Goal: Task Accomplishment & Management: Use online tool/utility

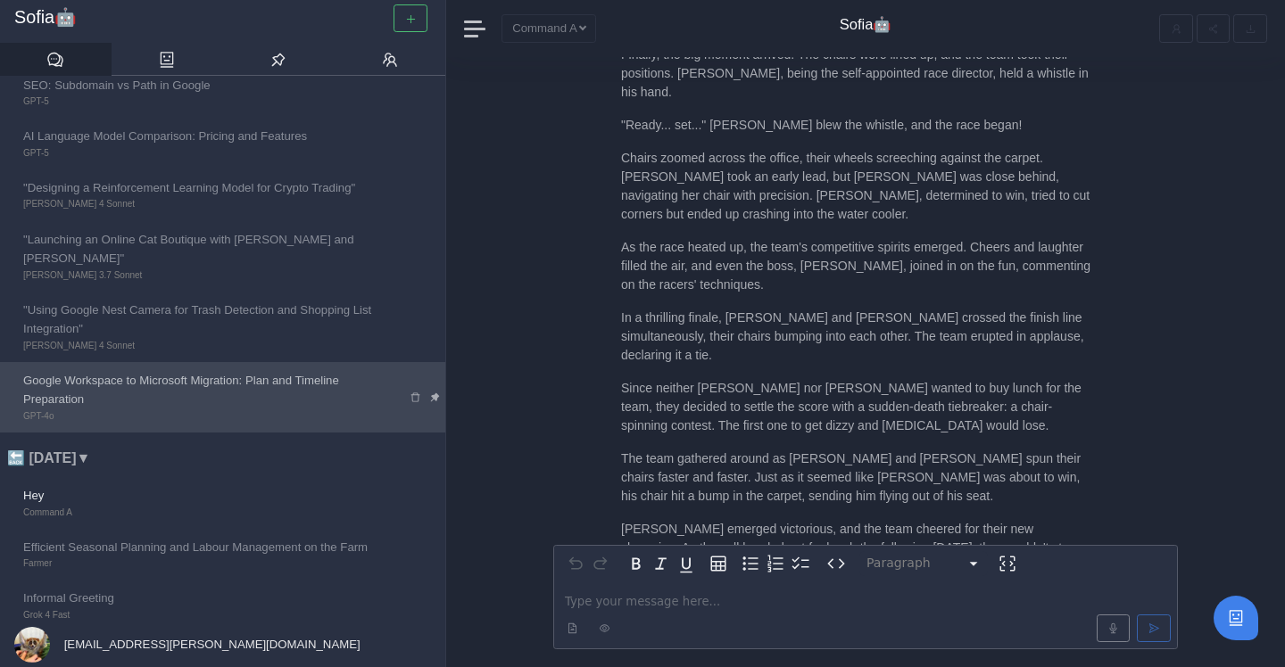
scroll to position [177, 0]
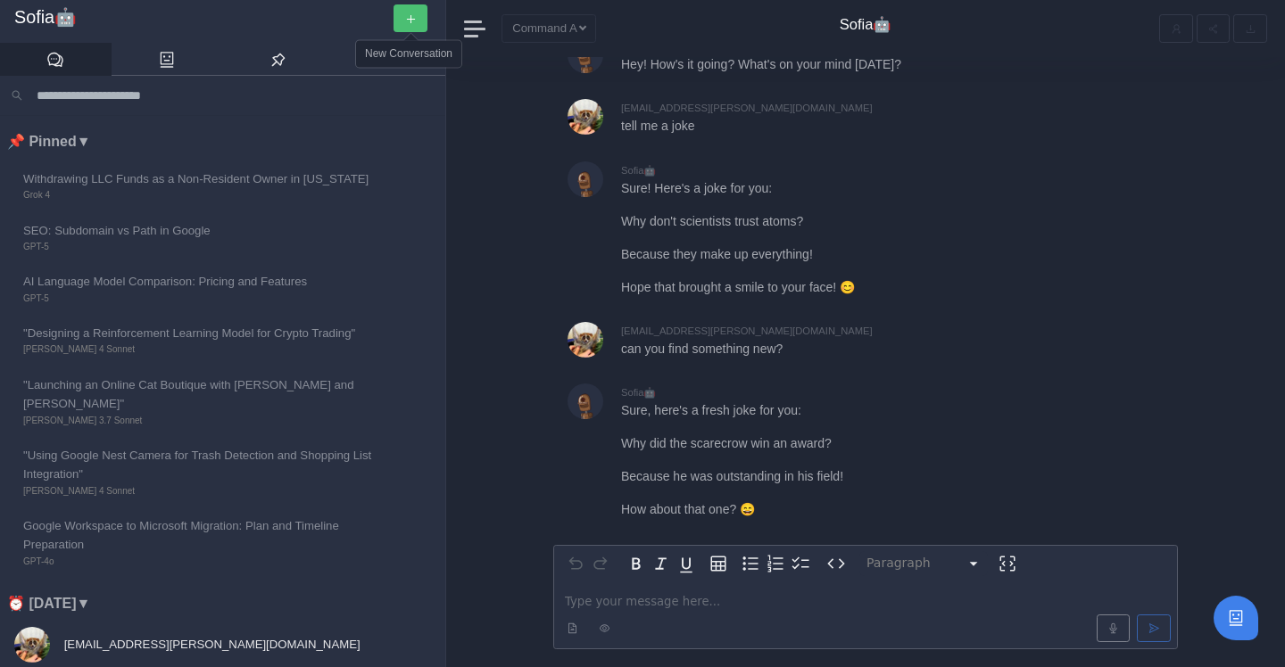
click at [416, 11] on button "button" at bounding box center [410, 18] width 34 height 28
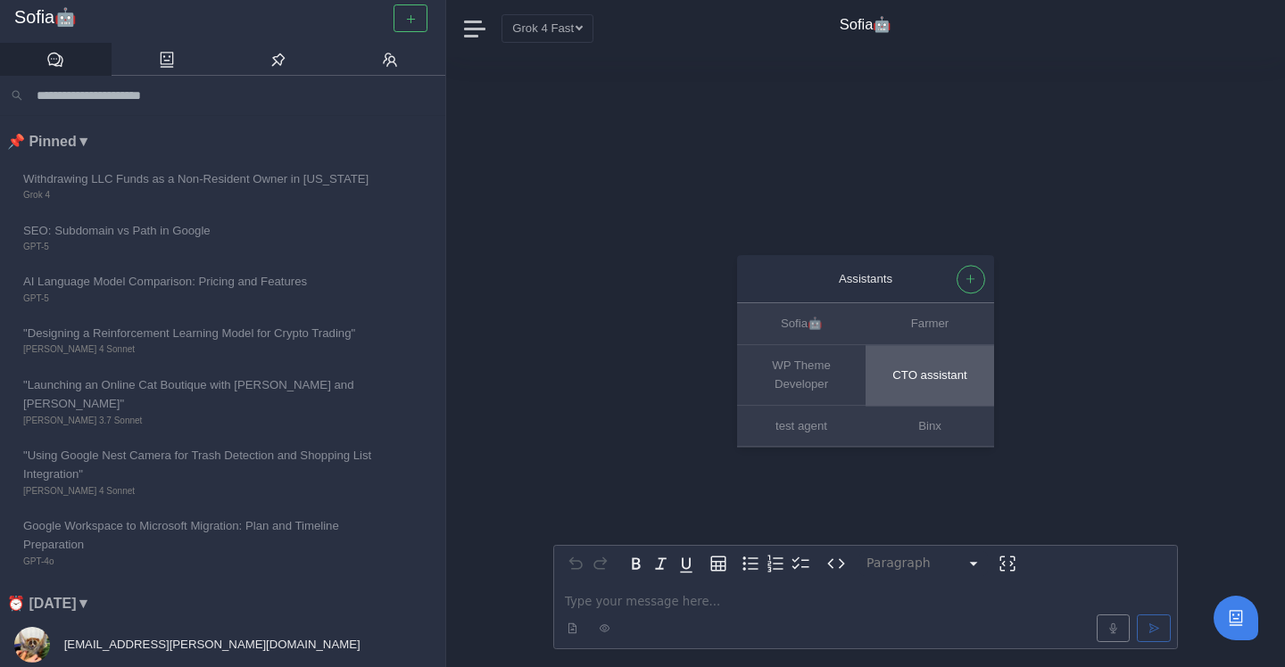
click at [934, 388] on button "CTO assistant" at bounding box center [929, 375] width 128 height 61
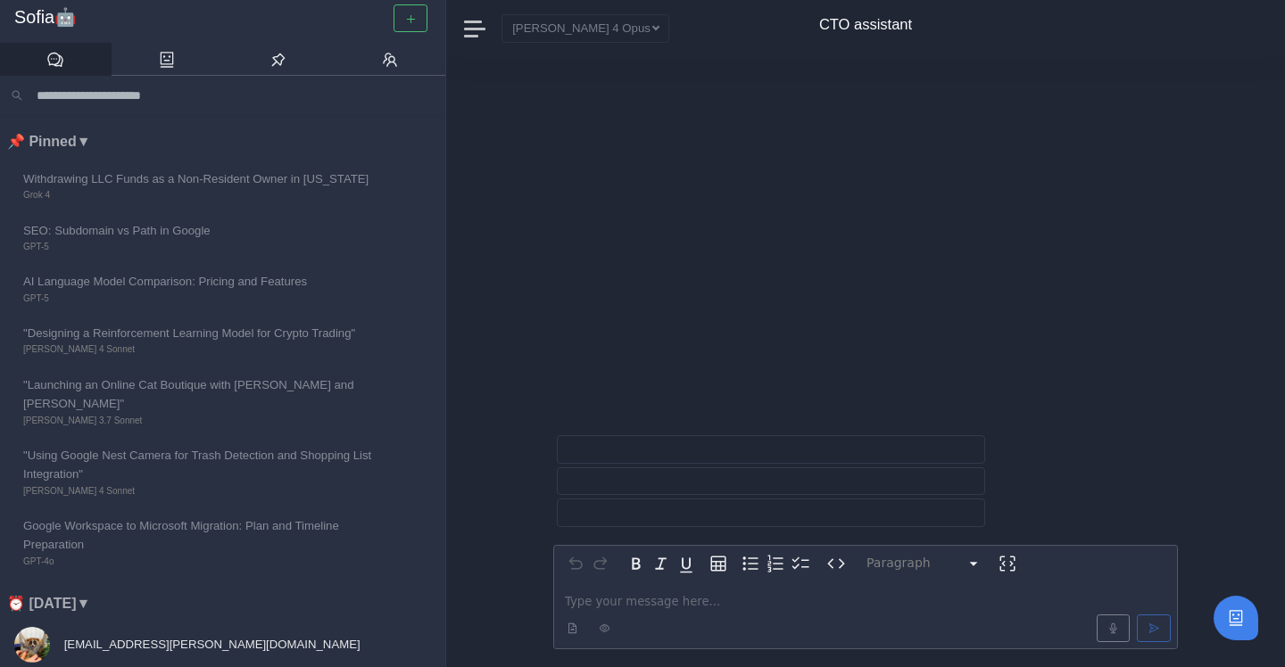
click at [715, 602] on p "editable markdown" at bounding box center [865, 601] width 601 height 19
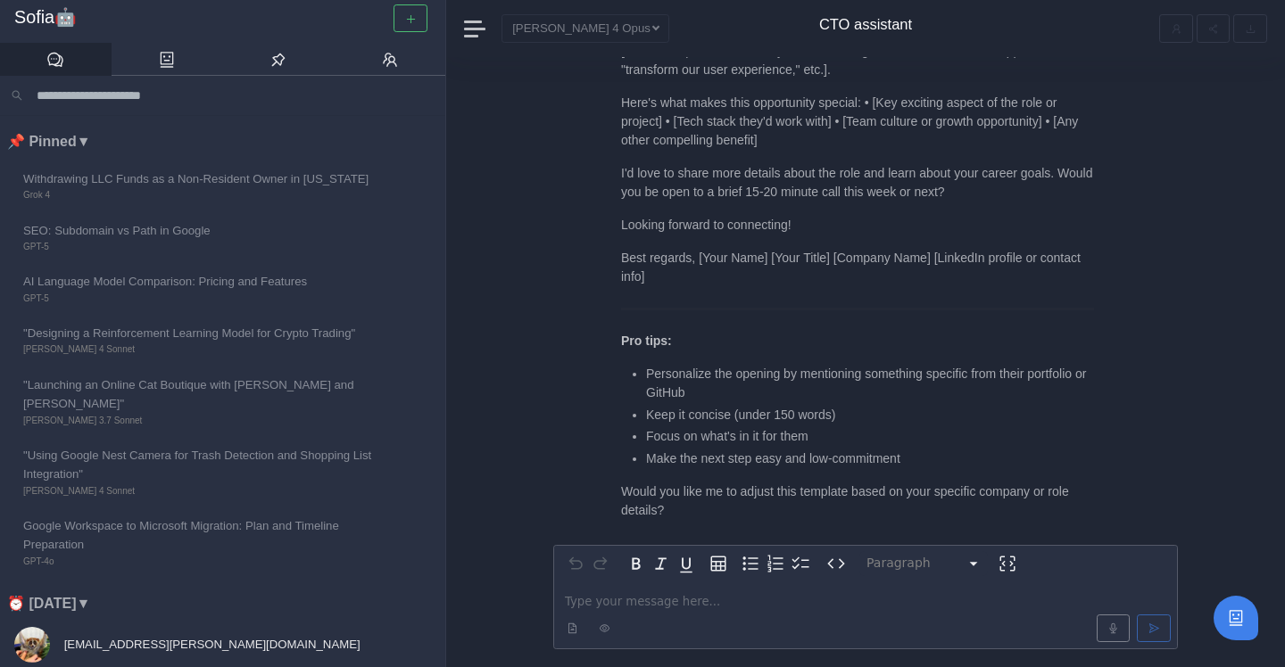
click at [614, 599] on p "editable markdown" at bounding box center [865, 601] width 601 height 19
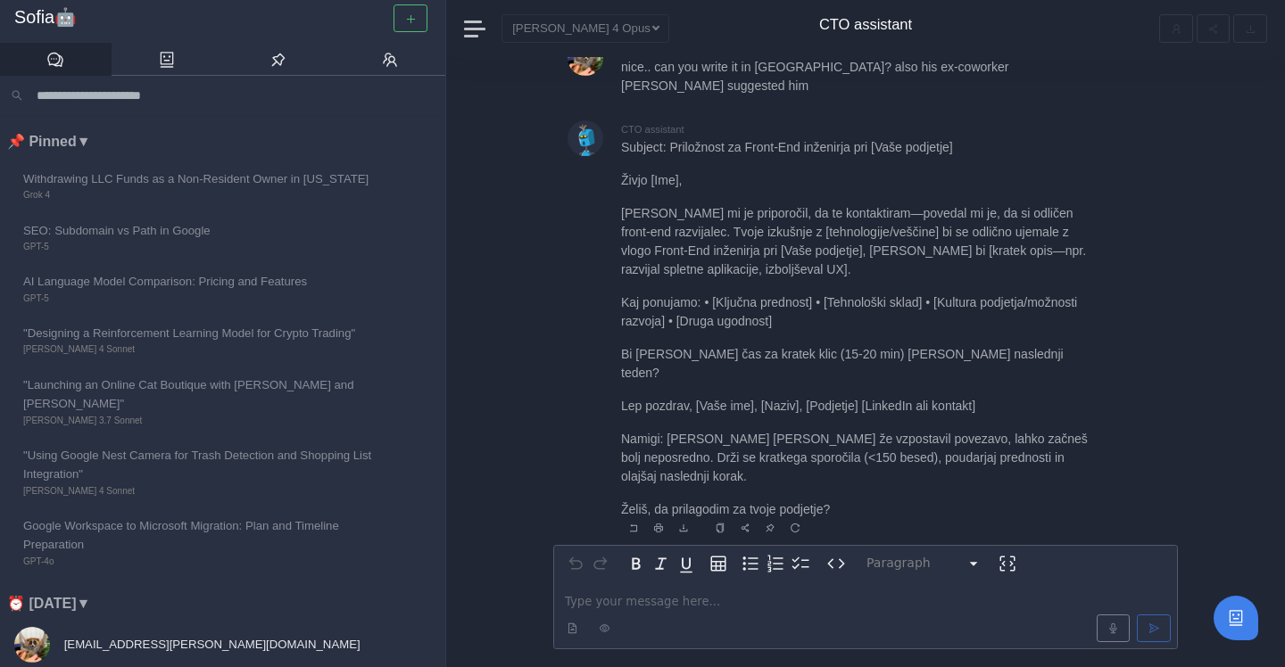
scroll to position [2, 0]
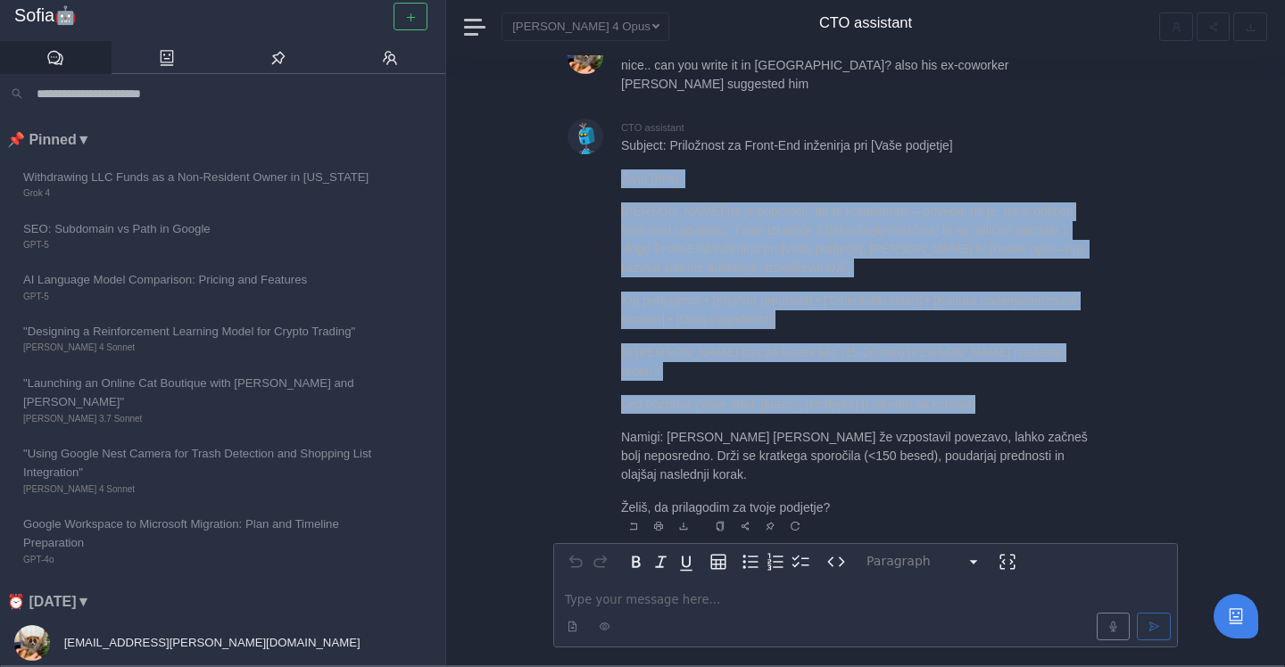
drag, startPoint x: 616, startPoint y: 217, endPoint x: 1018, endPoint y: 426, distance: 452.9
click at [1018, 426] on div "CTO assistant Subject: Priložnost za Front-End inženirja pri [Vaše podjetje] Ži…" at bounding box center [865, 329] width 625 height 420
copy div "Živjo [Ime], Mike mi je priporočil, da te kontaktiram—povedal mi je, da si odli…"
